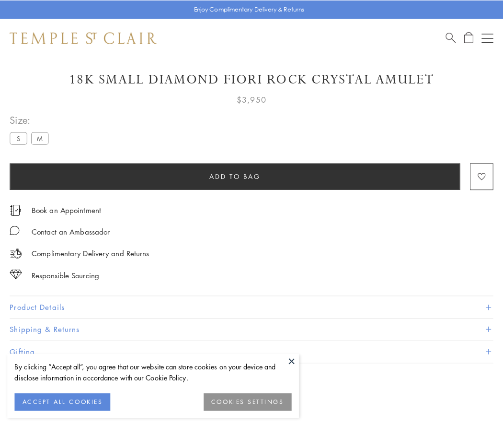
scroll to position [41, 0]
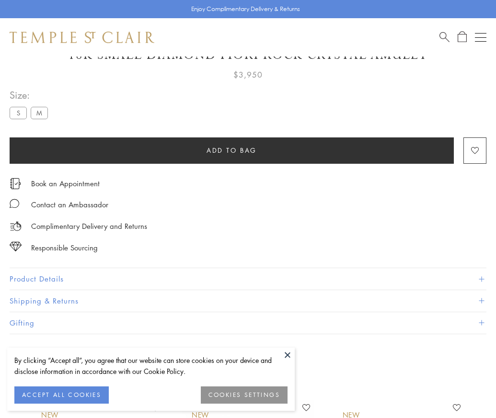
click at [231, 150] on span "Add to bag" at bounding box center [232, 150] width 50 height 11
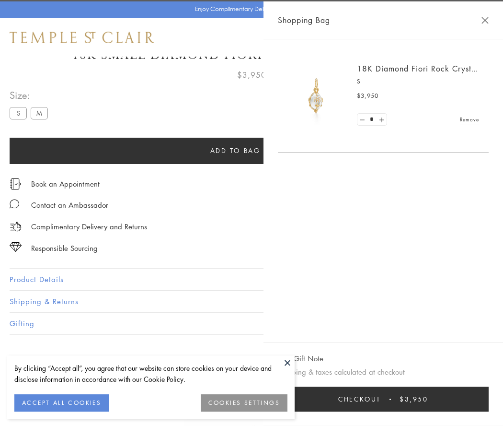
click at [390, 399] on button "Checkout $3,950" at bounding box center [383, 398] width 211 height 25
